Goal: Task Accomplishment & Management: Manage account settings

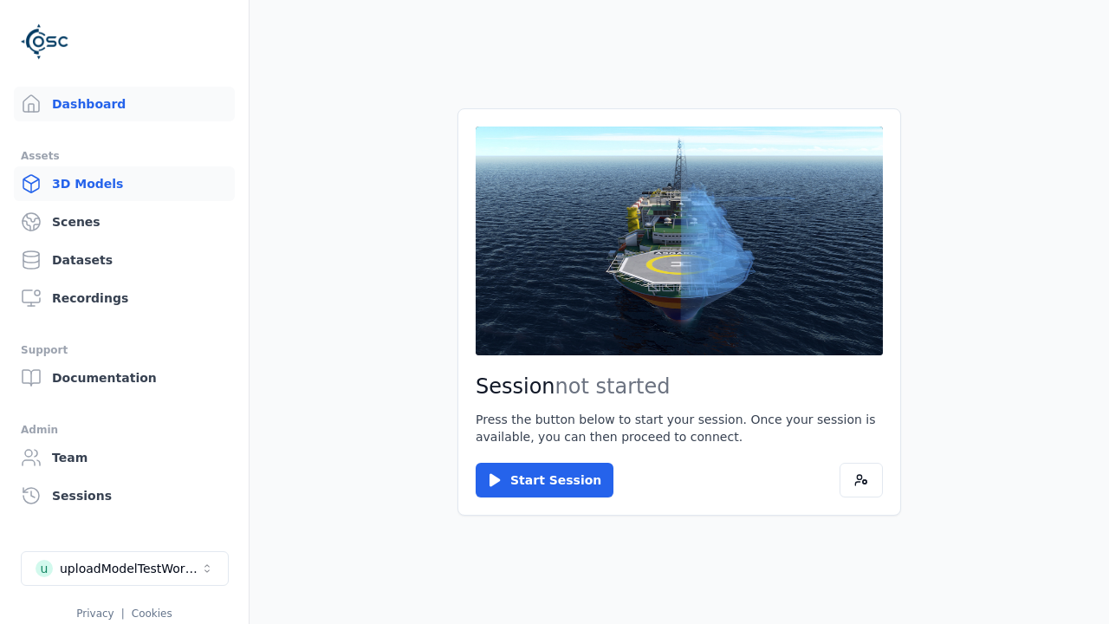
click at [124, 184] on link "3D Models" at bounding box center [124, 183] width 221 height 35
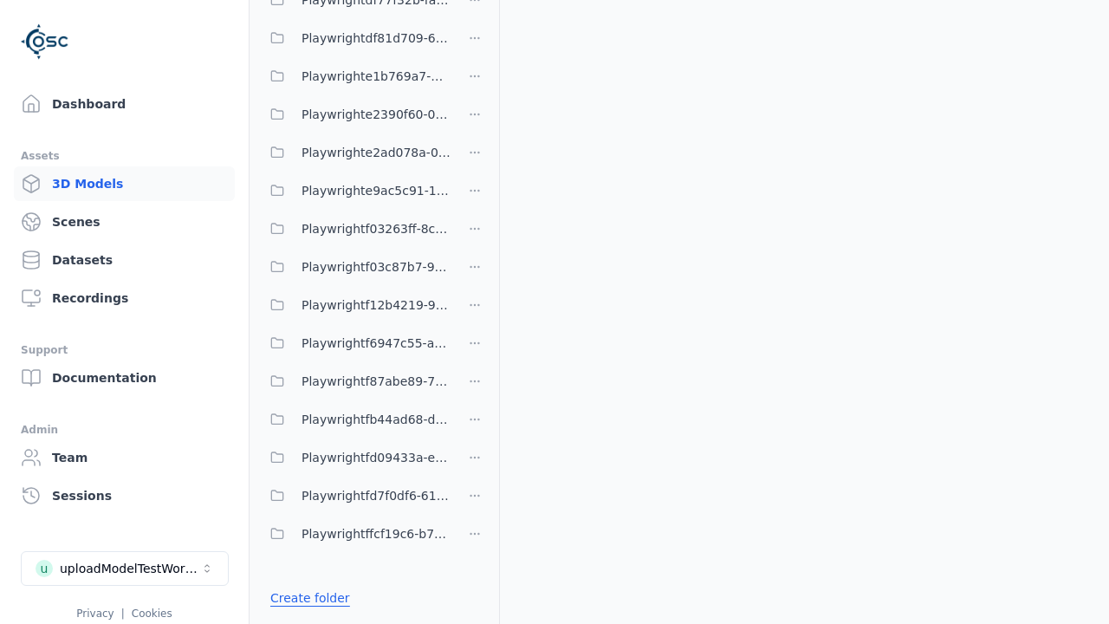
click at [310, 598] on link "Create folder" at bounding box center [310, 597] width 80 height 17
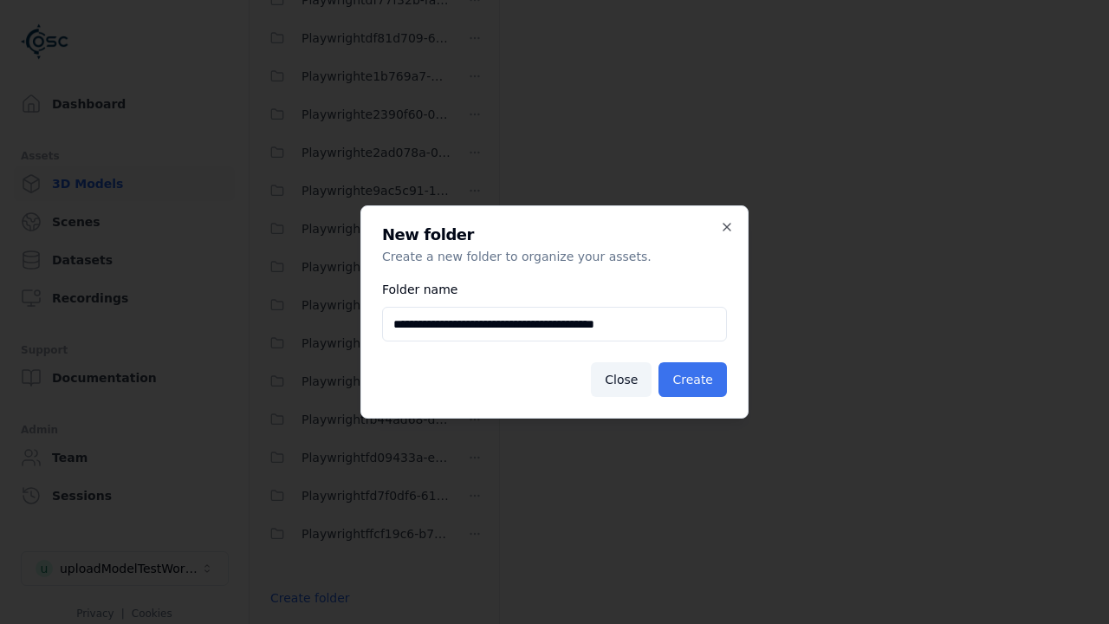
type input "**********"
click at [692, 380] on button "Create" at bounding box center [693, 379] width 68 height 35
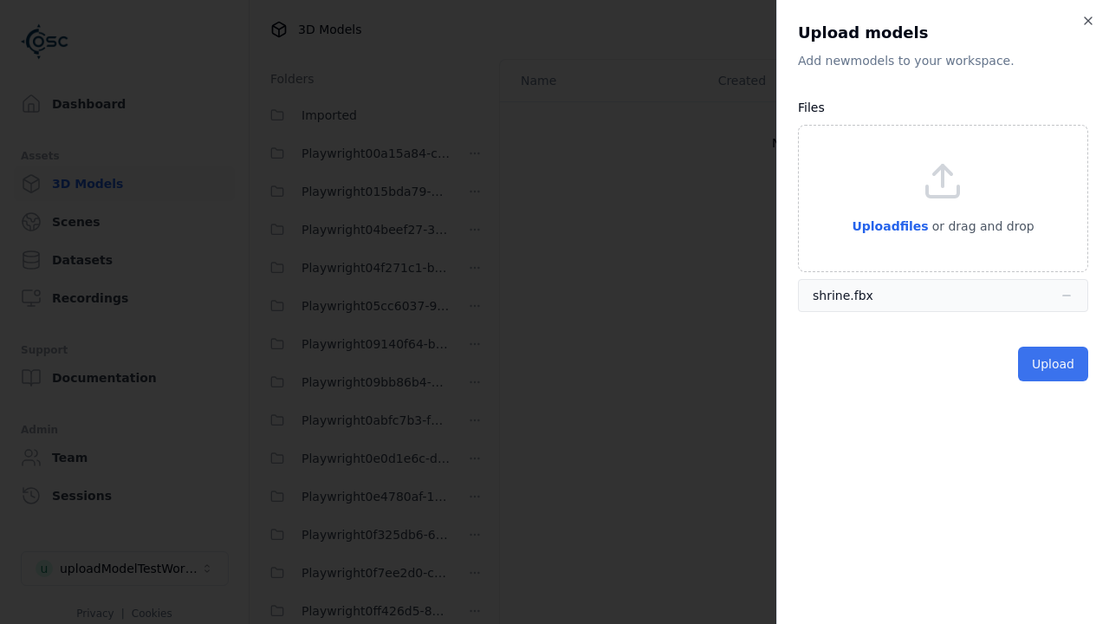
click at [1053, 364] on button "Upload" at bounding box center [1053, 364] width 70 height 35
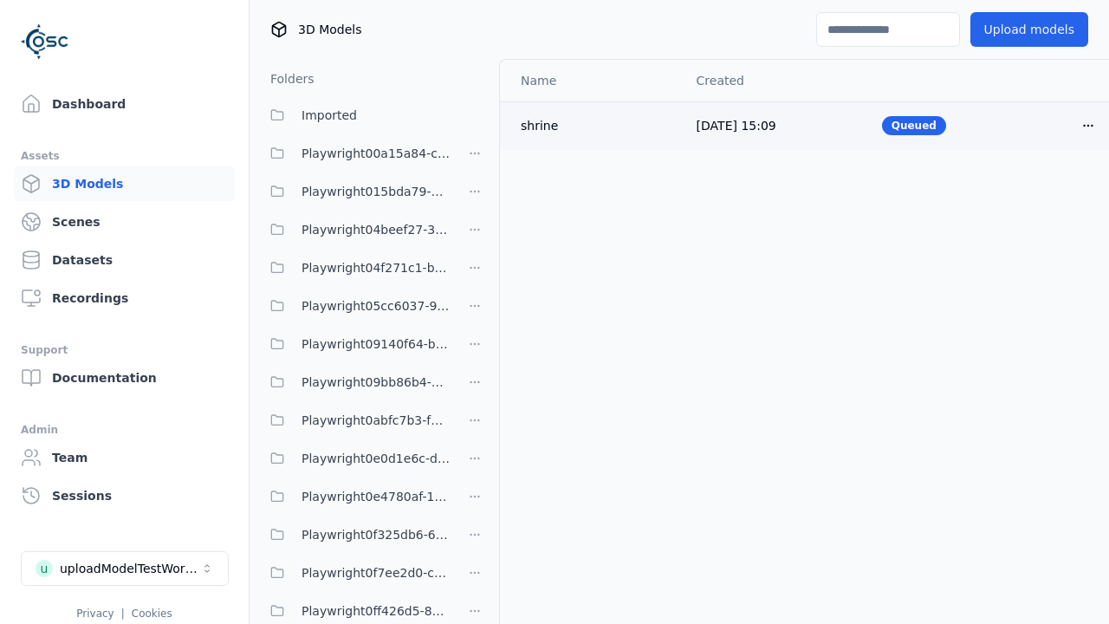
click at [1088, 125] on html "Support Dashboard Assets 3D Models Scenes Datasets Recordings Support Documenta…" at bounding box center [554, 312] width 1109 height 624
click at [1050, 192] on div "Delete" at bounding box center [1050, 193] width 102 height 28
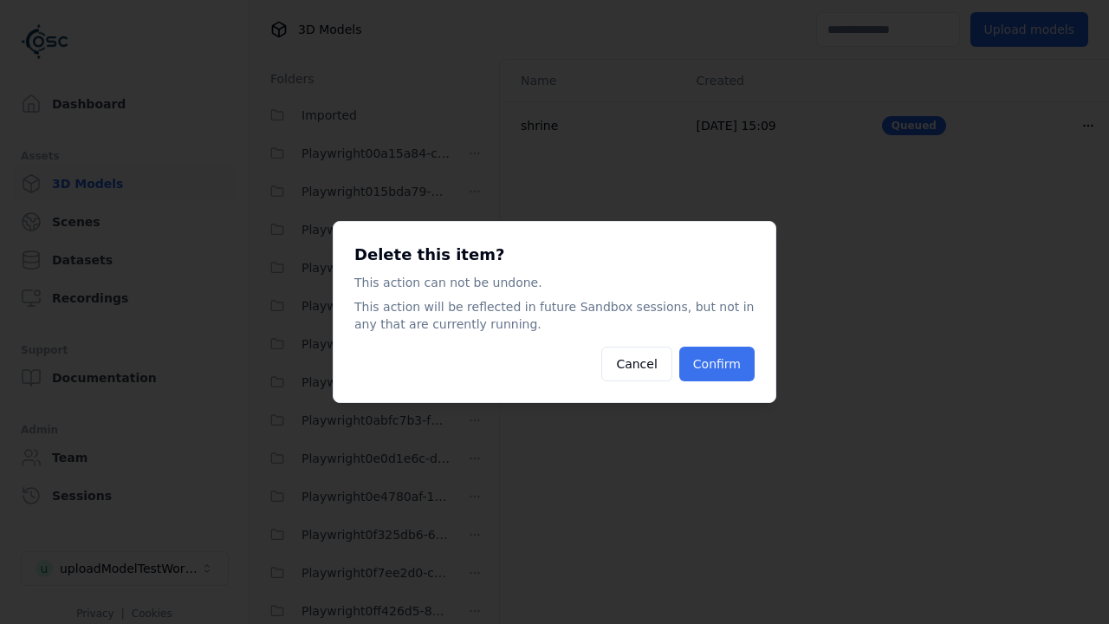
click at [716, 364] on button "Confirm" at bounding box center [716, 364] width 75 height 35
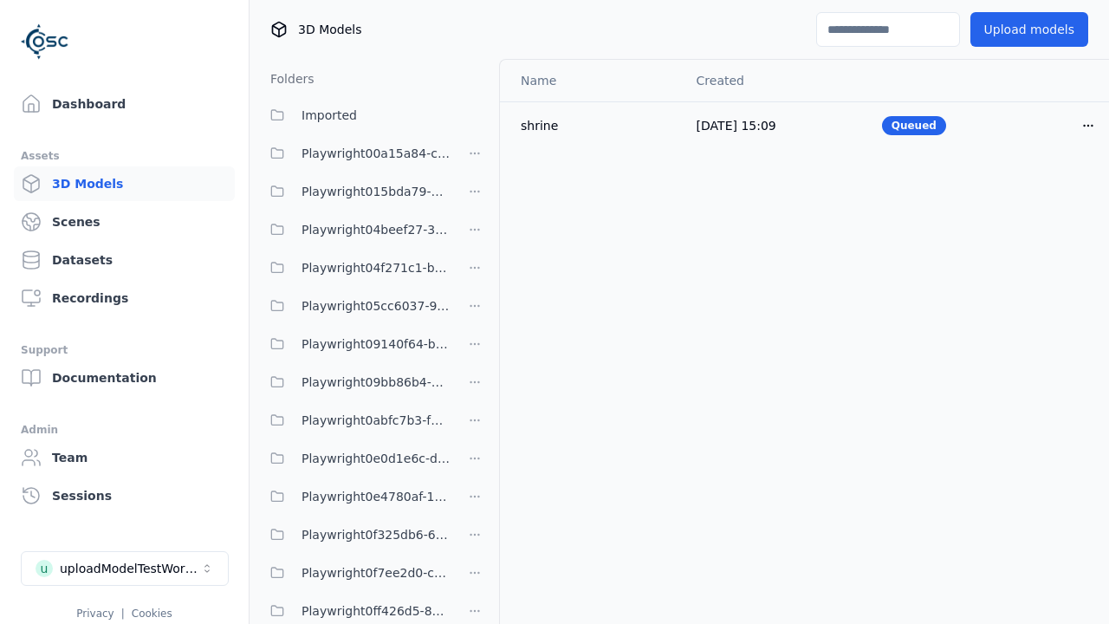
click at [475, 312] on html "Support Dashboard Assets 3D Models Scenes Datasets Recordings Support Documenta…" at bounding box center [554, 312] width 1109 height 624
